Goal: Understand process/instructions: Learn how to perform a task or action

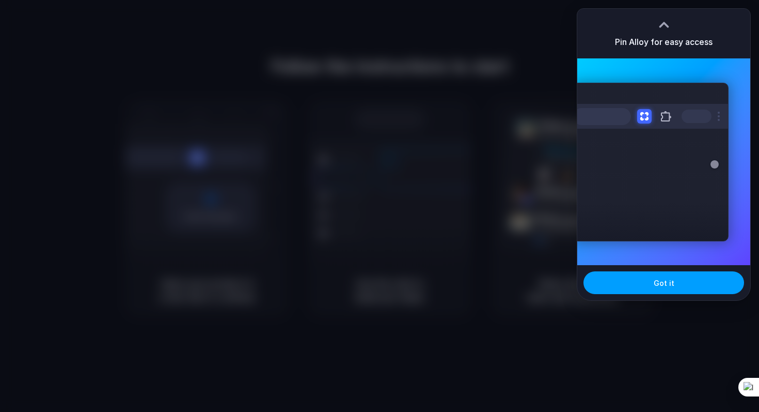
click at [662, 286] on span "Got it" at bounding box center [664, 282] width 21 height 11
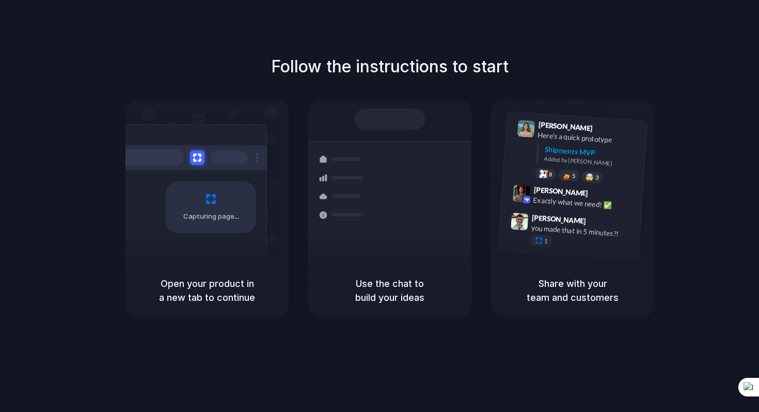
click at [406, 297] on h5 "Use the chat to build your ideas" at bounding box center [390, 290] width 138 height 28
click at [254, 266] on div "Open your product in a new tab to continue" at bounding box center [206, 290] width 163 height 53
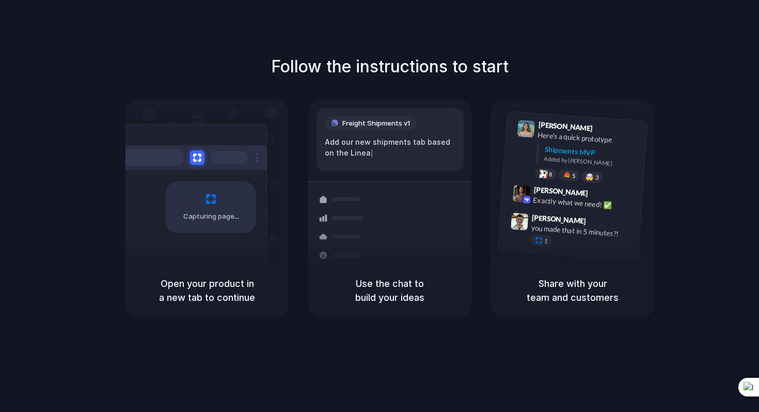
click at [555, 62] on div "Follow the instructions to start Capturing page Open your product in a new tab …" at bounding box center [389, 185] width 759 height 262
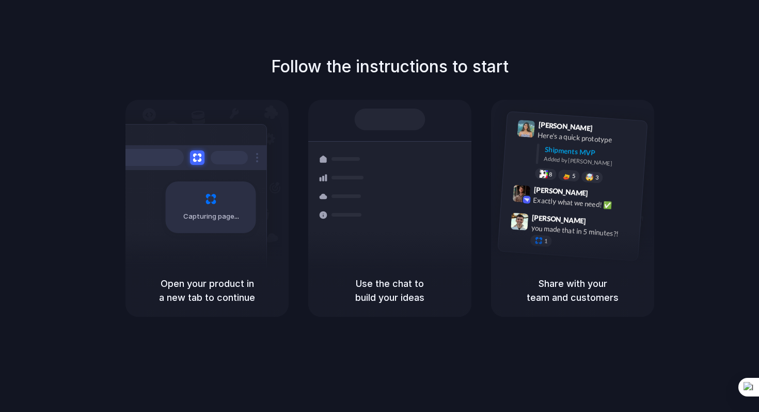
click at [462, 46] on div "Follow the instructions to start Capturing page Open your product in a new tab …" at bounding box center [390, 216] width 780 height 432
